Goal: Information Seeking & Learning: Learn about a topic

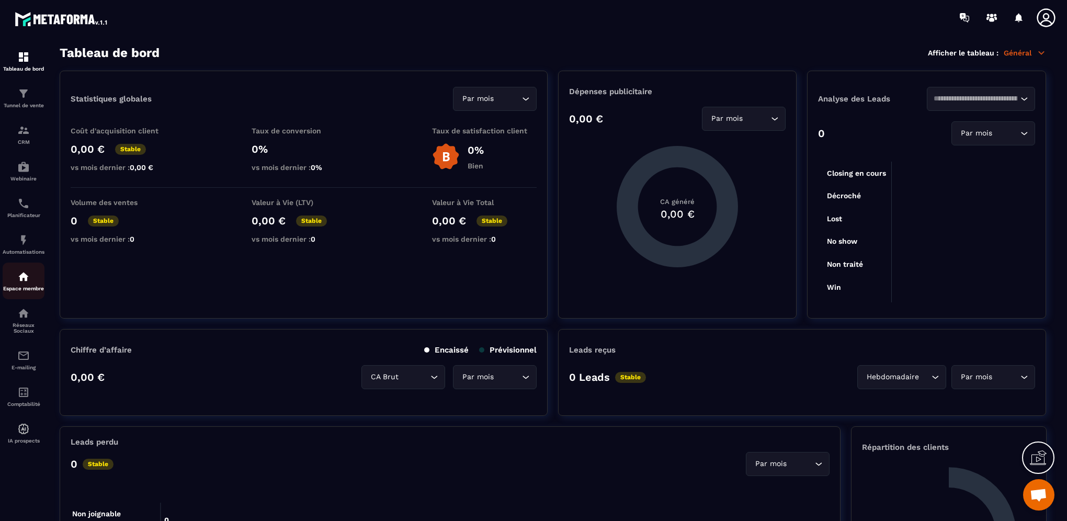
scroll to position [408, 0]
click at [21, 283] on img at bounding box center [23, 277] width 13 height 13
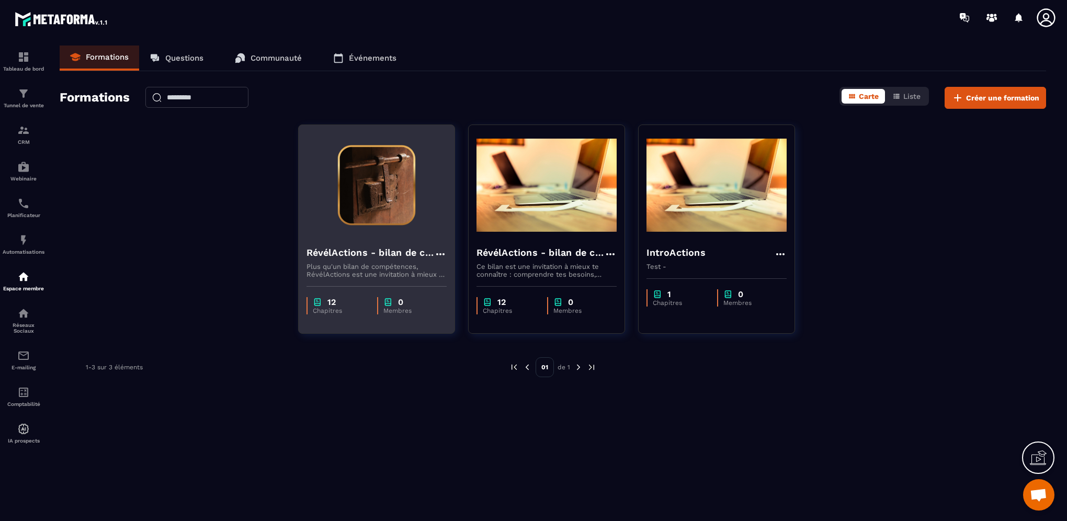
click at [355, 251] on h4 "RévélActions - bilan de compétences" at bounding box center [371, 252] width 128 height 15
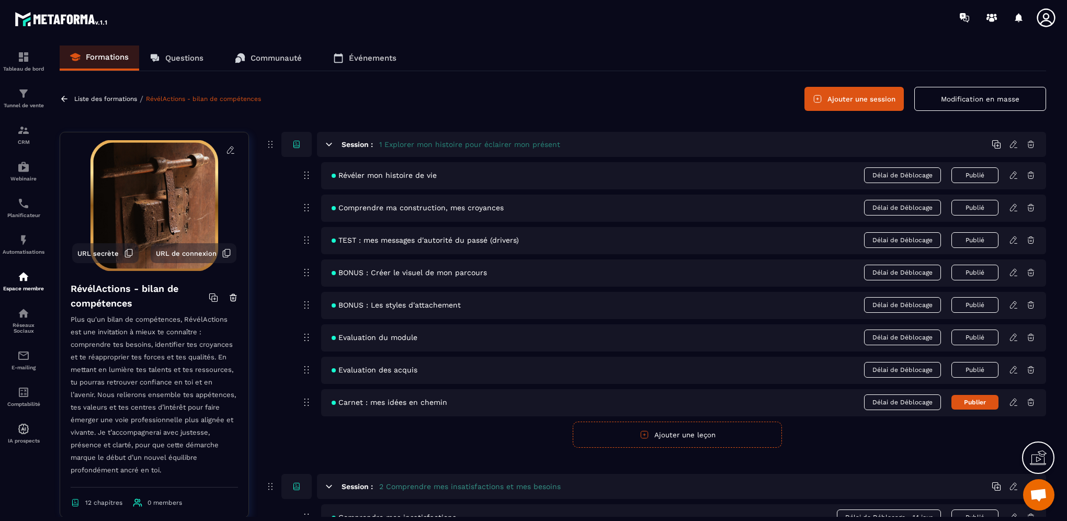
click at [1012, 176] on icon at bounding box center [1013, 175] width 9 height 9
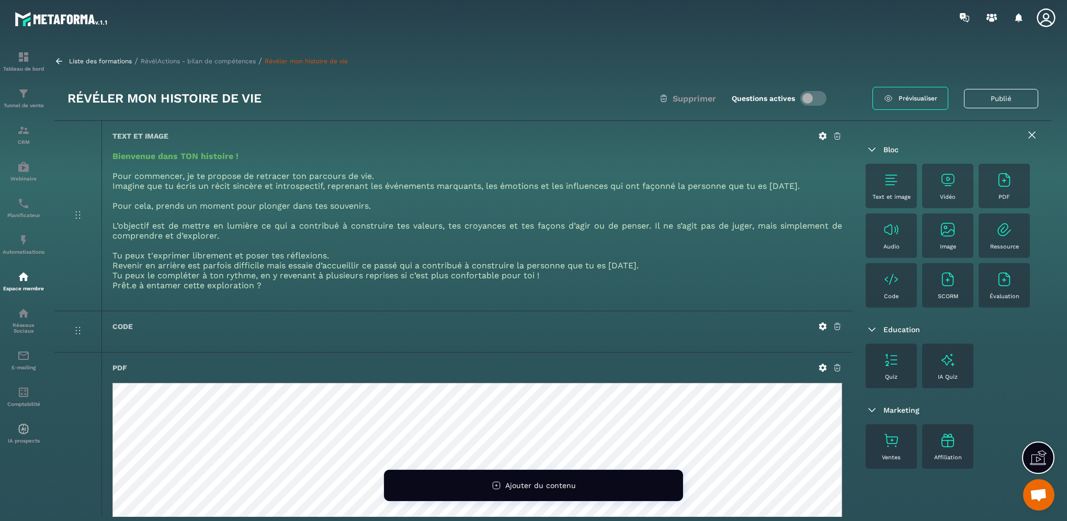
click at [1032, 137] on icon at bounding box center [1032, 135] width 13 height 13
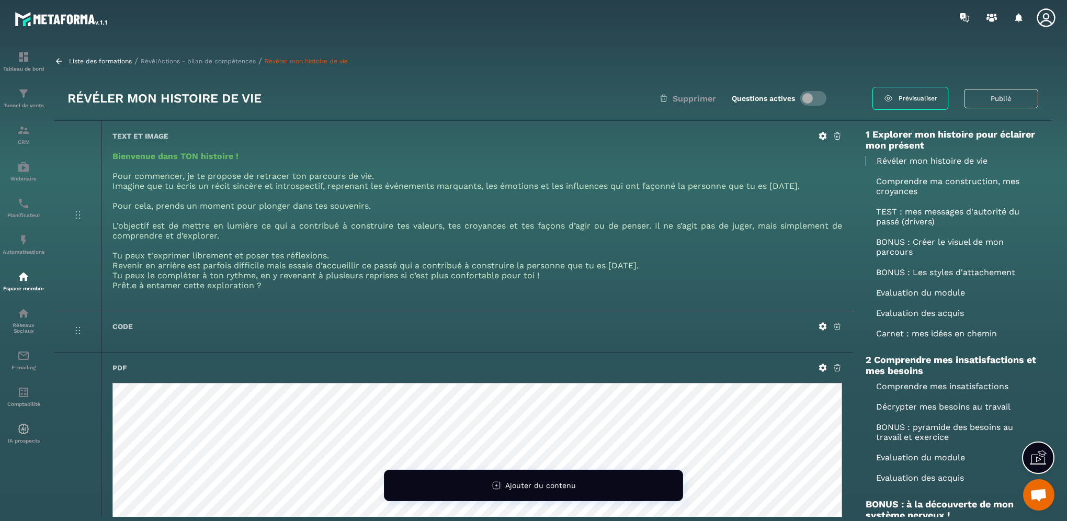
click at [920, 97] on span "Prévisualiser" at bounding box center [918, 98] width 39 height 7
